Goal: Check status: Check status

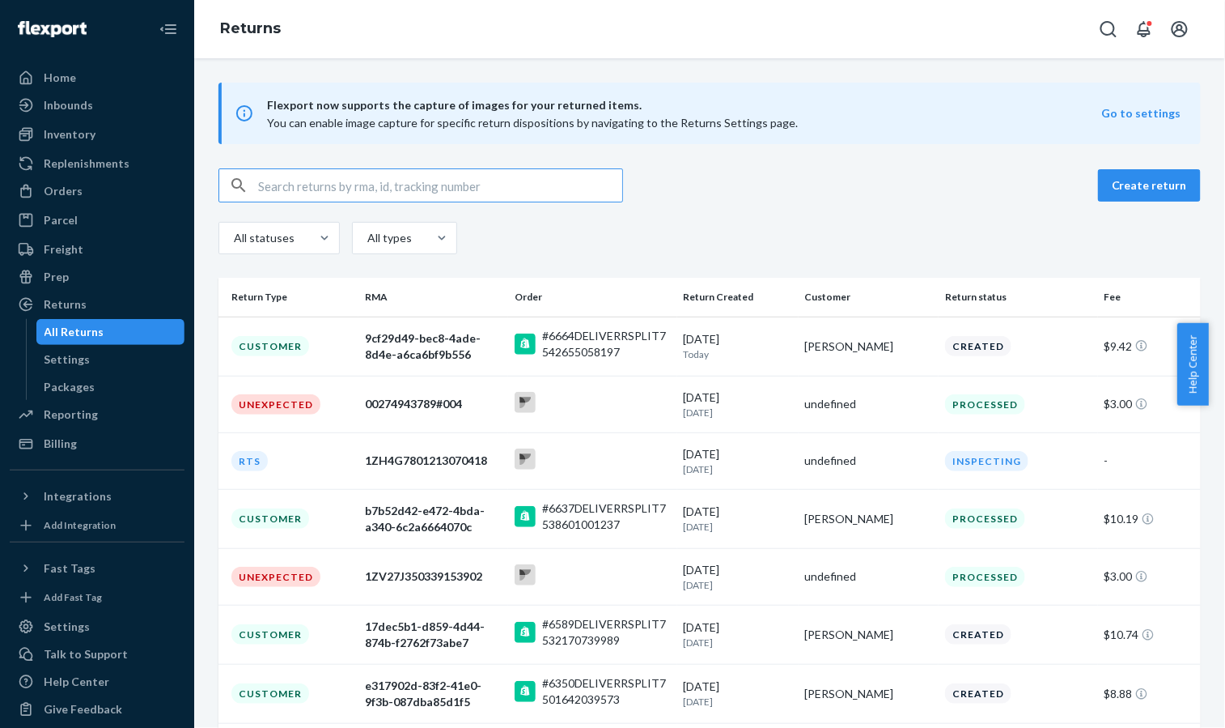
click at [294, 170] on input "text" at bounding box center [440, 185] width 364 height 32
paste input "1ZX8R1710354443274"
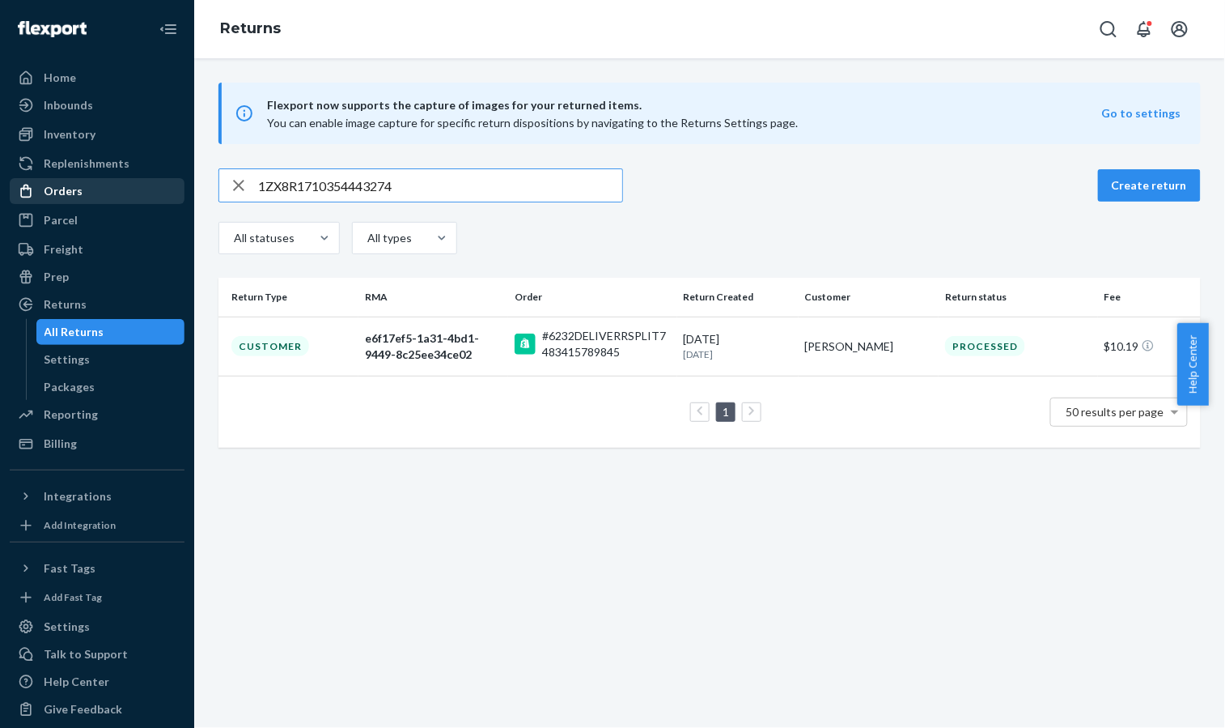
drag, startPoint x: 312, startPoint y: 193, endPoint x: 148, endPoint y: 196, distance: 163.5
click at [148, 196] on div "Home Inbounds Shipping Plans Problems Inventory Products Replenishments Orders …" at bounding box center [612, 364] width 1225 height 728
paste input "9679714"
drag, startPoint x: 422, startPoint y: 185, endPoint x: 193, endPoint y: 196, distance: 229.3
click at [193, 196] on div "Home Inbounds Shipping Plans Problems Inventory Products Replenishments Orders …" at bounding box center [612, 364] width 1225 height 728
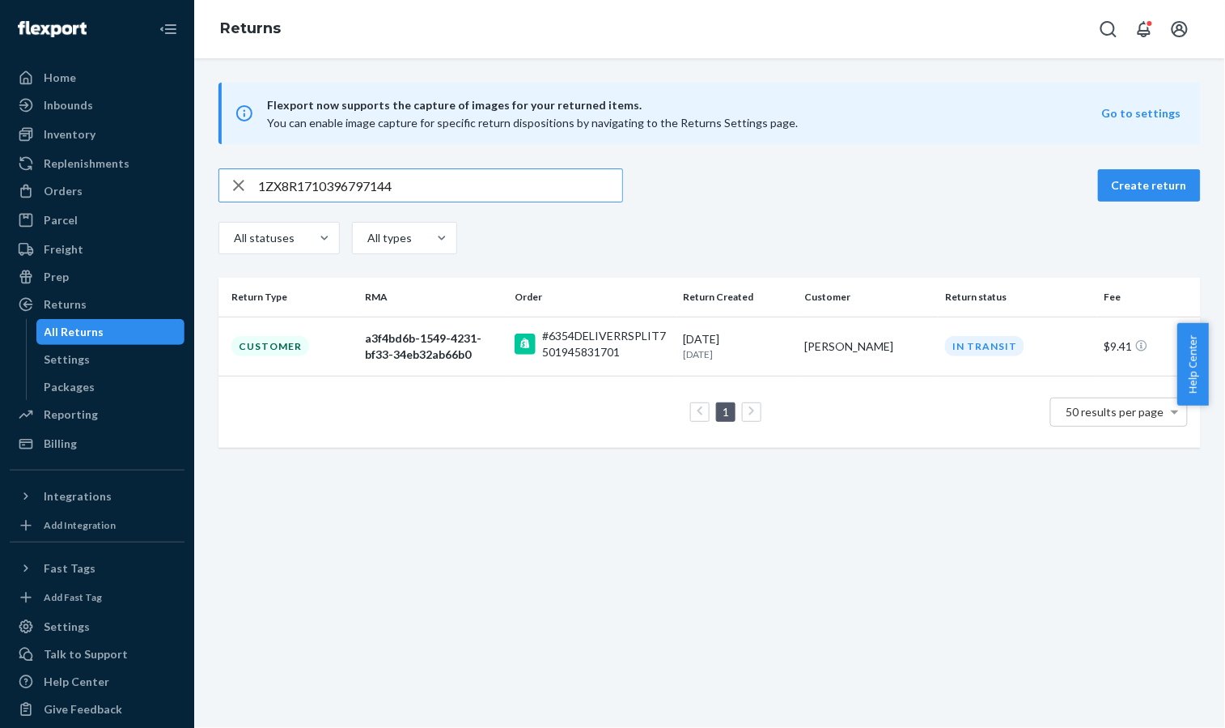
paste input "72386829"
drag, startPoint x: 423, startPoint y: 187, endPoint x: 78, endPoint y: 221, distance: 347.2
click at [78, 221] on div "Home Inbounds Shipping Plans Problems Inventory Products Replenishments Orders …" at bounding box center [612, 364] width 1225 height 728
paste input "3501004"
type input "1ZX8R1710373501004"
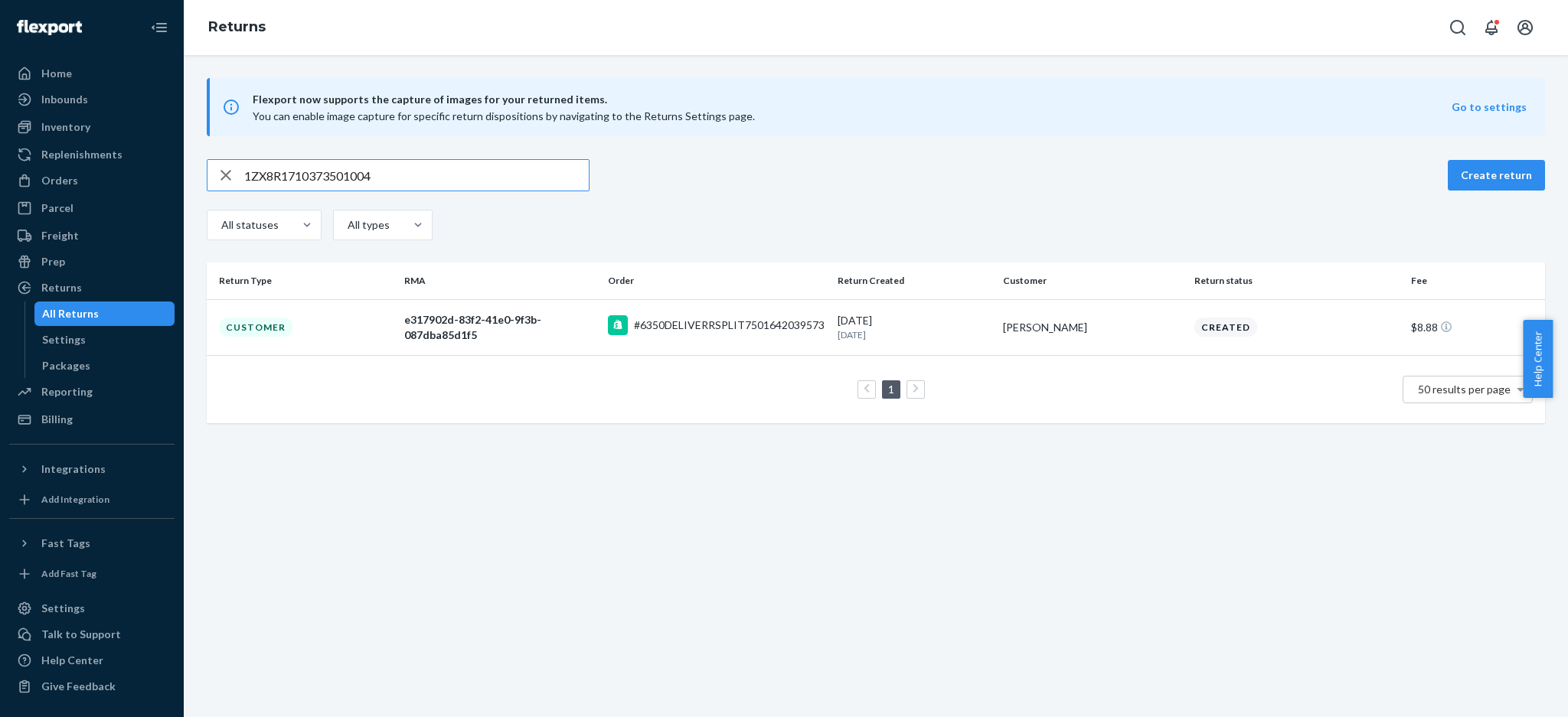
click at [1158, 41] on button "Open account menu" at bounding box center [1525, 27] width 30 height 30
click at [1158, 153] on div "Log out" at bounding box center [1489, 165] width 115 height 28
